Goal: Task Accomplishment & Management: Use online tool/utility

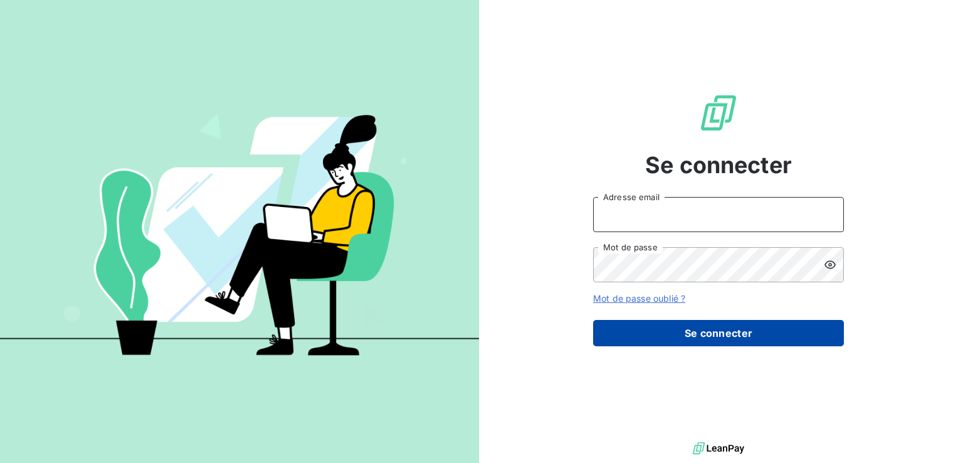
type input "[EMAIL_ADDRESS][DOMAIN_NAME]"
click at [702, 328] on button "Se connecter" at bounding box center [718, 333] width 251 height 26
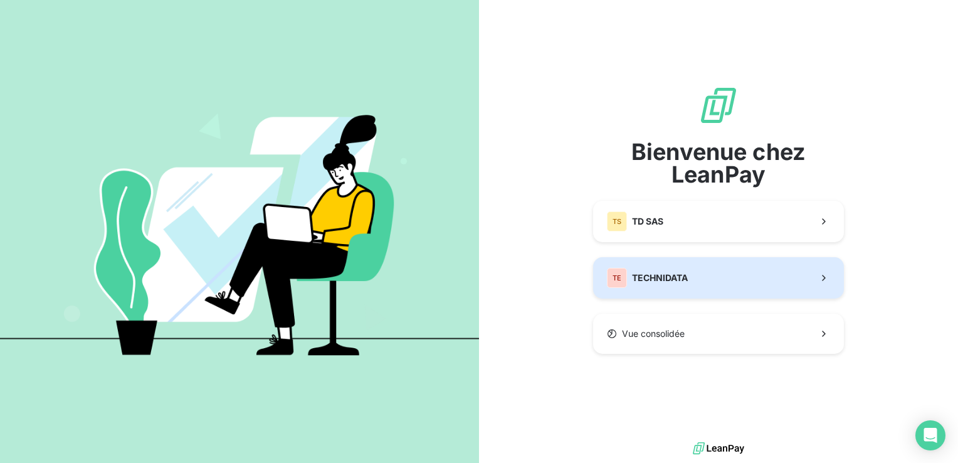
click at [679, 277] on span "TECHNIDATA" at bounding box center [660, 277] width 56 height 13
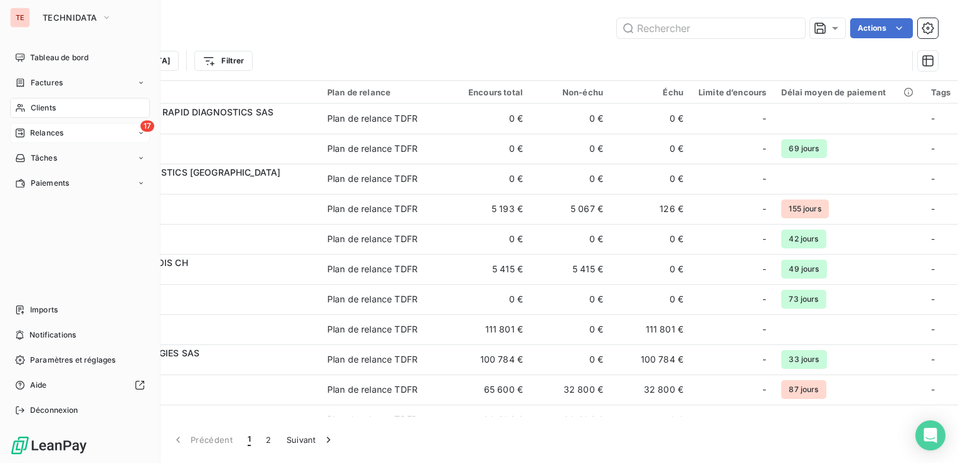
click at [21, 124] on div "17 Relances" at bounding box center [80, 133] width 140 height 20
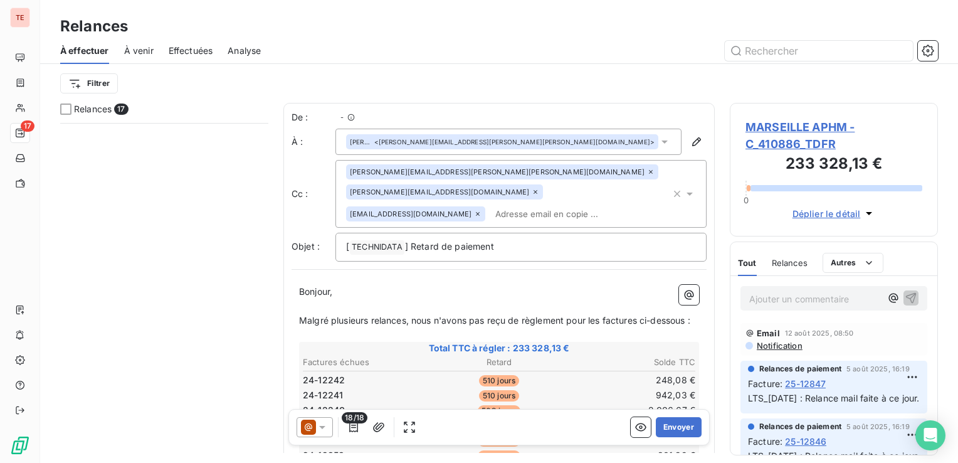
scroll to position [854, 0]
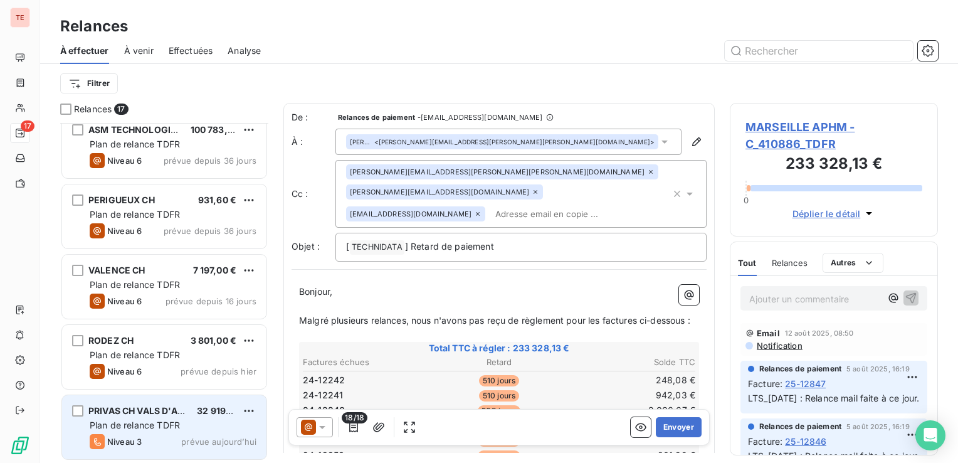
click at [168, 427] on span "Plan de relance TDFR" at bounding box center [135, 424] width 90 height 11
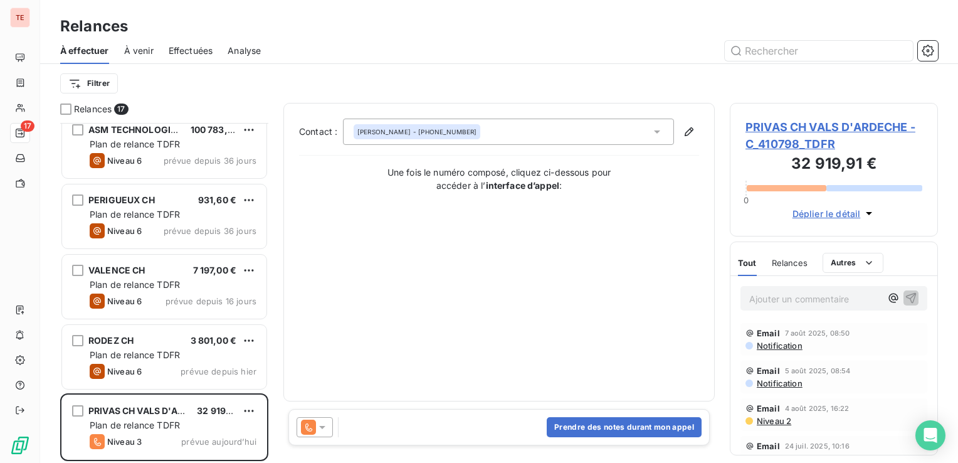
click at [526, 133] on div "[PERSON_NAME] - [PHONE_NUMBER]" at bounding box center [508, 131] width 331 height 26
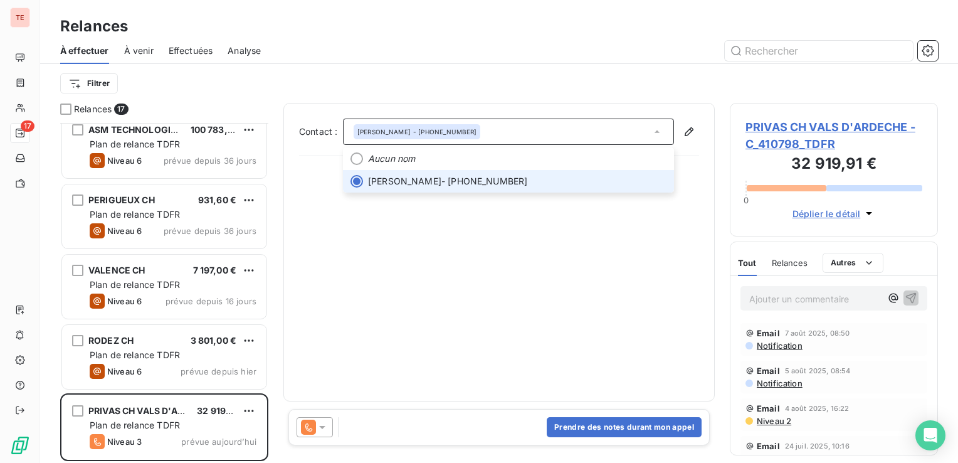
click at [526, 133] on div "[PERSON_NAME] - [PHONE_NUMBER]" at bounding box center [508, 131] width 331 height 26
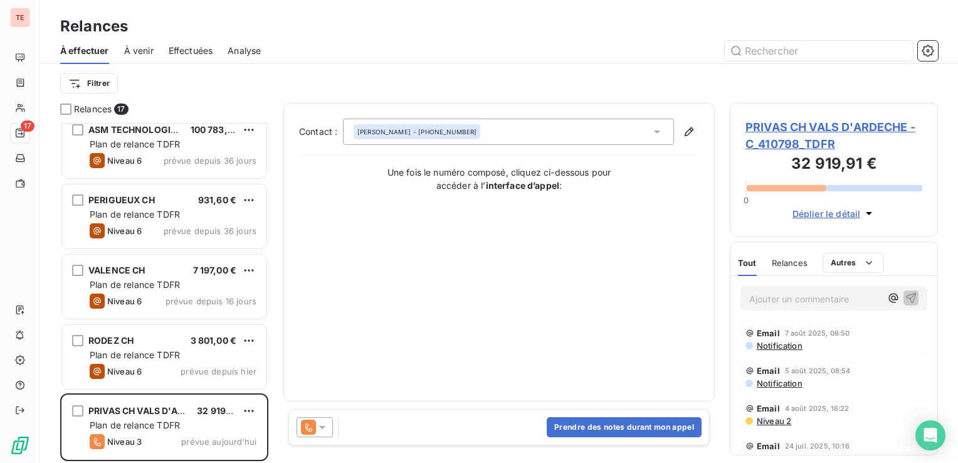
click at [435, 259] on div "Contact : [PERSON_NAME] - [PHONE_NUMBER] Une fois le numéro composé, cliquez ci…" at bounding box center [499, 251] width 400 height 267
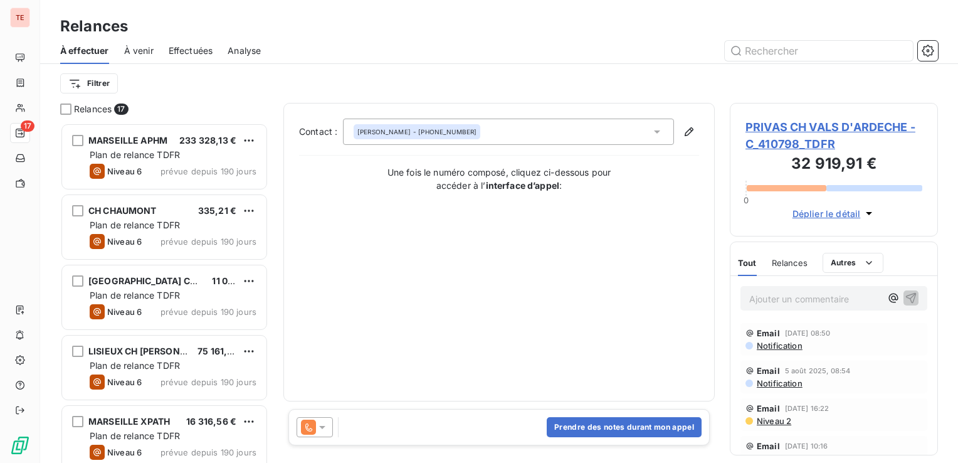
scroll to position [330, 198]
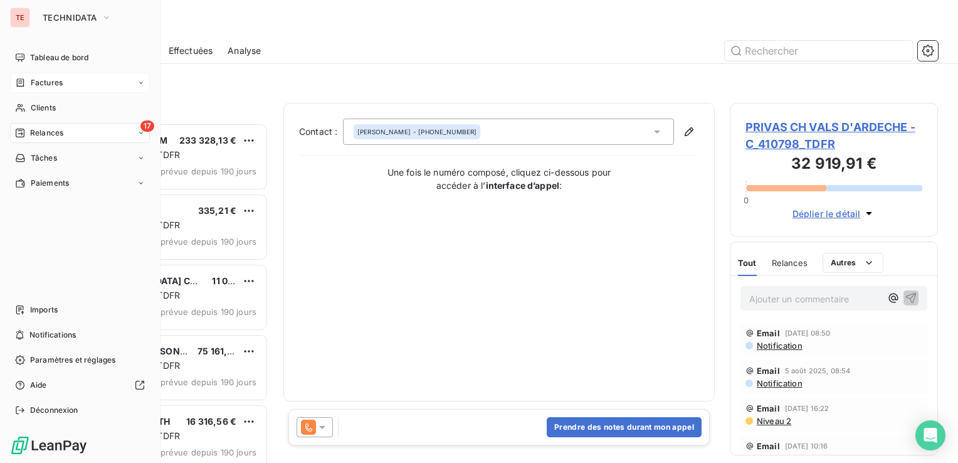
click at [83, 85] on div "Factures" at bounding box center [80, 83] width 140 height 20
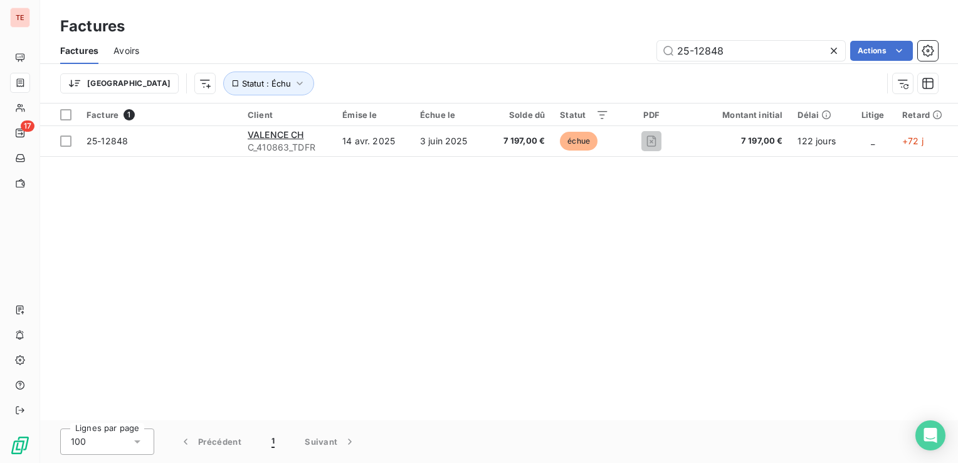
click at [832, 51] on icon at bounding box center [833, 50] width 13 height 13
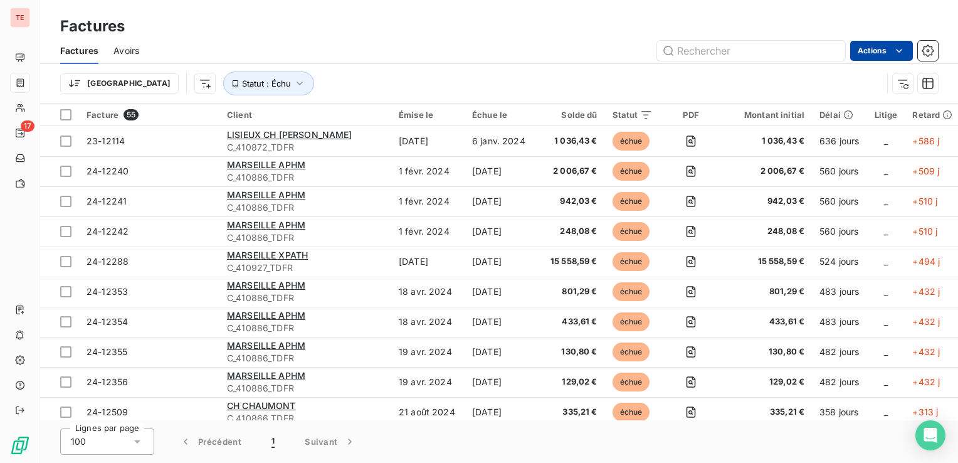
click at [870, 55] on html "TE 17 Factures Factures Avoirs Actions Trier Statut : Échu Facture 55 Client Ém…" at bounding box center [479, 231] width 958 height 463
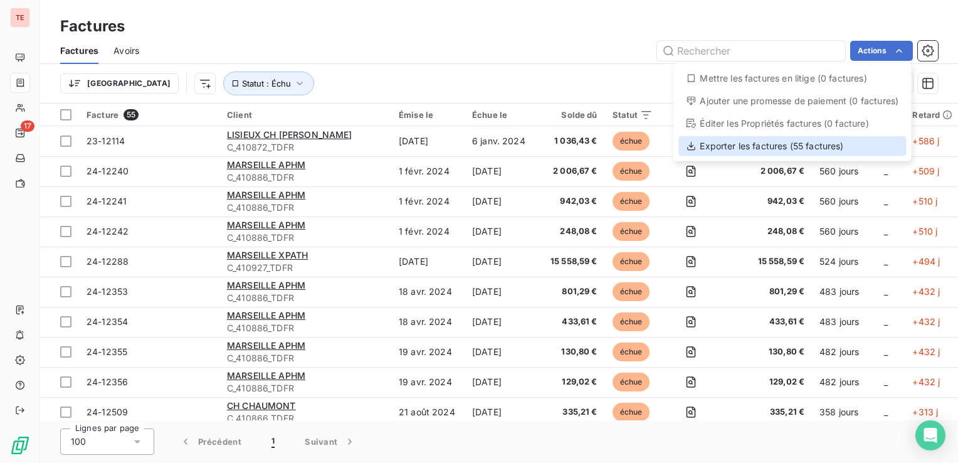
click at [820, 149] on div "Exporter les factures (55 factures)" at bounding box center [792, 146] width 228 height 20
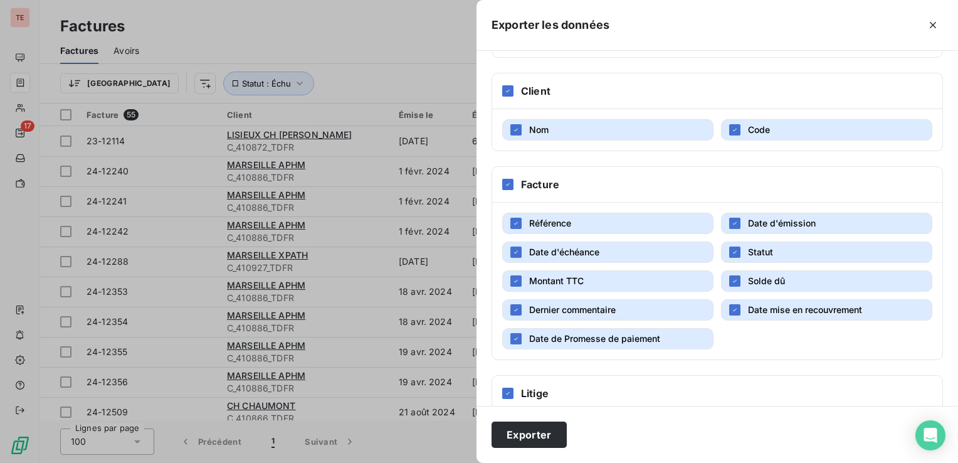
scroll to position [192, 0]
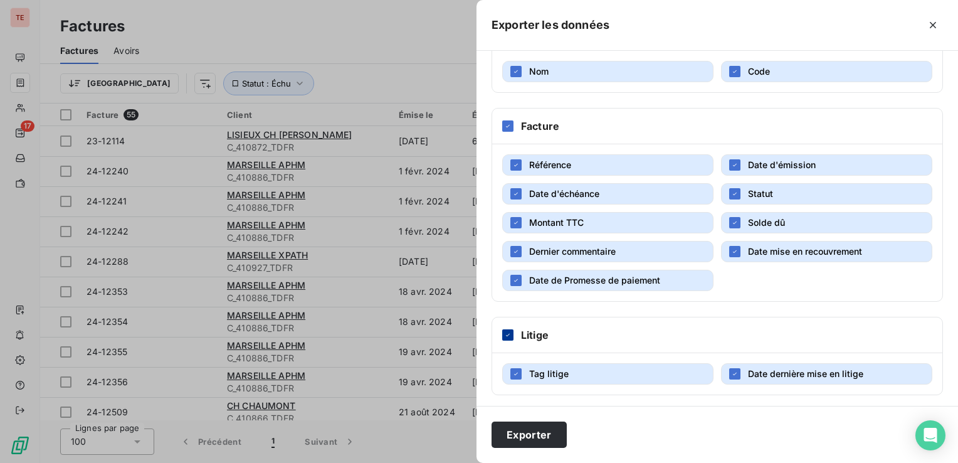
click at [507, 331] on icon at bounding box center [508, 335] width 8 height 8
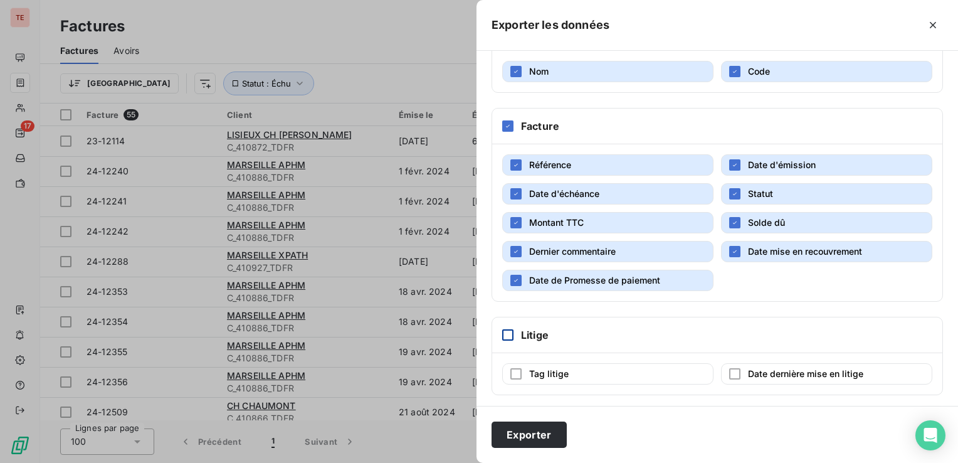
click at [599, 275] on span "Date de Promesse de paiement" at bounding box center [594, 280] width 131 height 11
click at [785, 245] on span "Date mise en recouvrement" at bounding box center [805, 251] width 114 height 13
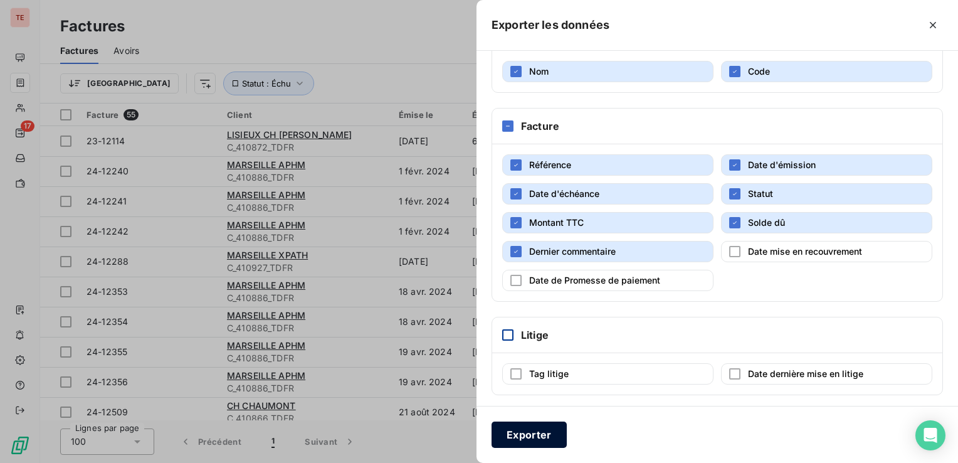
click at [535, 430] on button "Exporter" at bounding box center [528, 434] width 75 height 26
